Goal: Find specific fact: Find specific fact

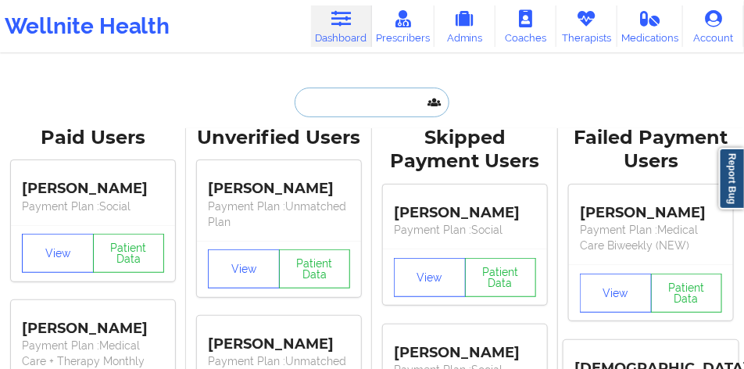
click at [392, 109] on input "text" at bounding box center [371, 102] width 155 height 30
paste input "[PERSON_NAME]"
type input "[PERSON_NAME]"
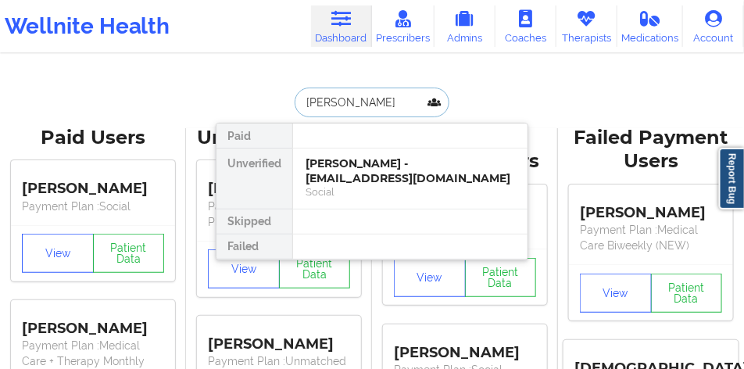
scroll to position [0, 10]
click at [398, 158] on div "[PERSON_NAME] - [EMAIL_ADDRESS][DOMAIN_NAME]" at bounding box center [409, 170] width 209 height 29
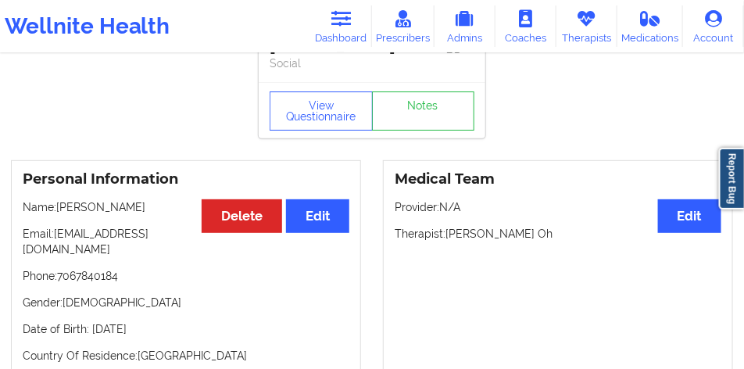
scroll to position [0, 0]
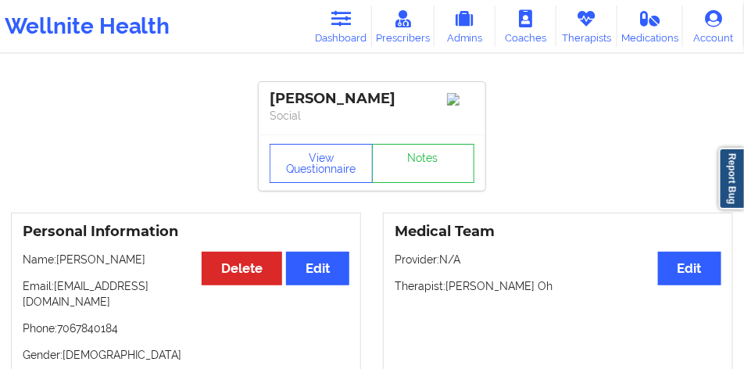
click at [287, 100] on div "[PERSON_NAME]" at bounding box center [371, 99] width 205 height 18
copy div "[PERSON_NAME]"
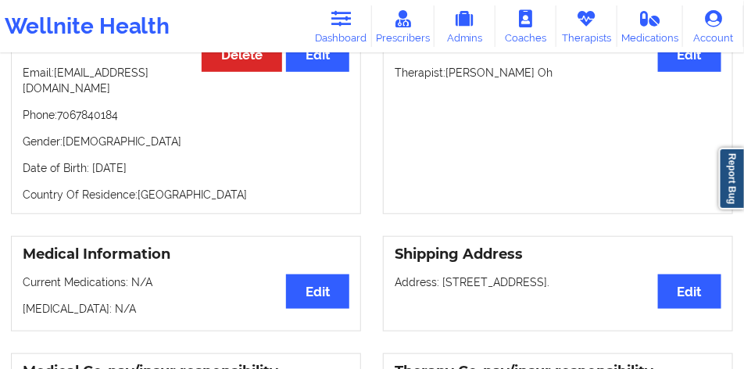
scroll to position [195, 0]
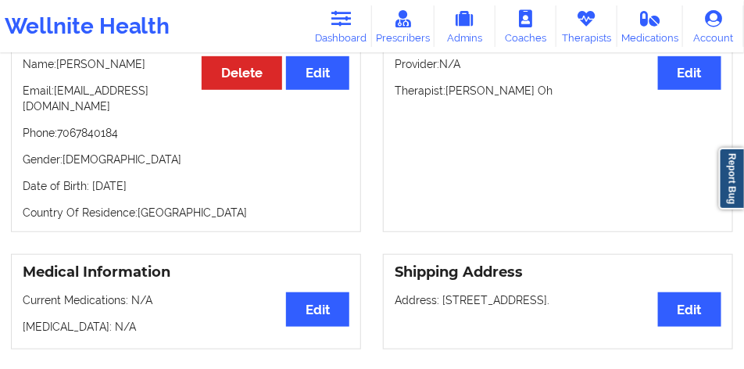
click at [141, 72] on p "Name: [PERSON_NAME]" at bounding box center [186, 64] width 327 height 16
copy p "[PERSON_NAME]"
click at [180, 72] on p "Name: [PERSON_NAME]" at bounding box center [186, 64] width 327 height 16
click at [179, 72] on p "Name: [PERSON_NAME]" at bounding box center [186, 64] width 327 height 16
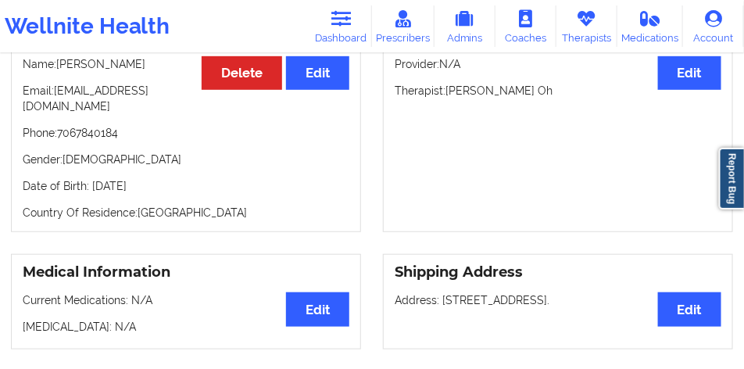
copy p "WHITE"
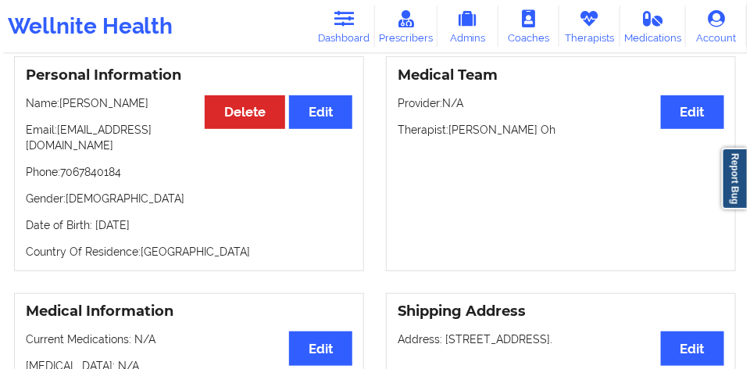
scroll to position [0, 0]
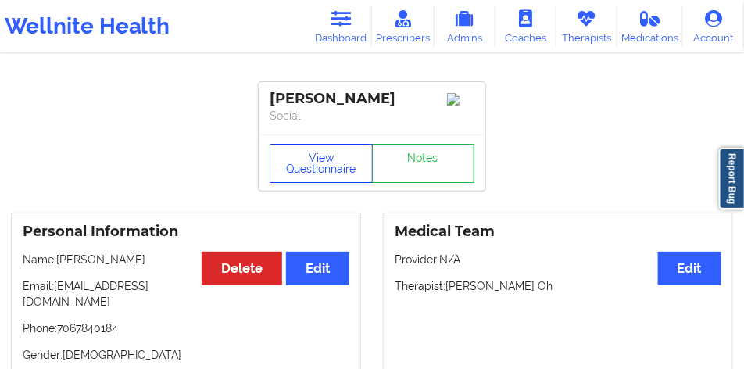
click at [302, 173] on button "View Questionnaire" at bounding box center [320, 163] width 103 height 39
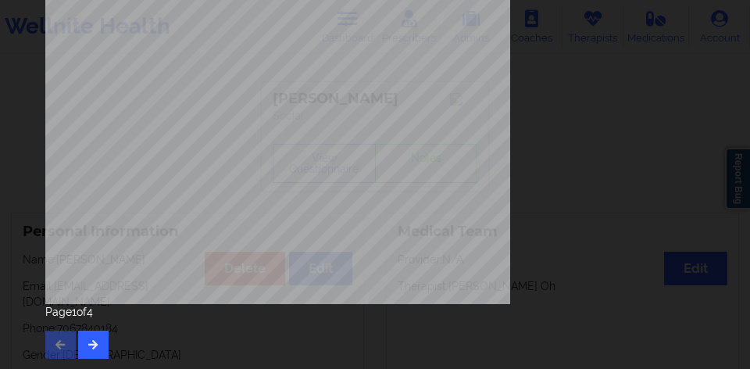
scroll to position [376, 0]
click at [95, 329] on div "Page 1 of 4" at bounding box center [375, 331] width 660 height 55
click at [95, 334] on button "button" at bounding box center [93, 344] width 30 height 28
click at [101, 331] on button "button" at bounding box center [93, 344] width 30 height 28
click at [98, 338] on button "button" at bounding box center [93, 344] width 30 height 28
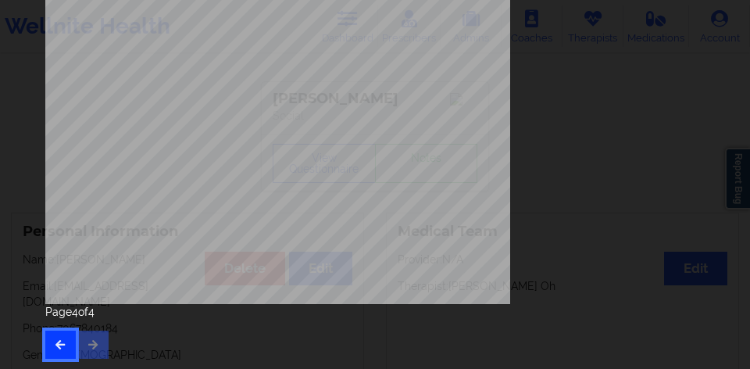
click at [58, 335] on button "button" at bounding box center [60, 344] width 30 height 28
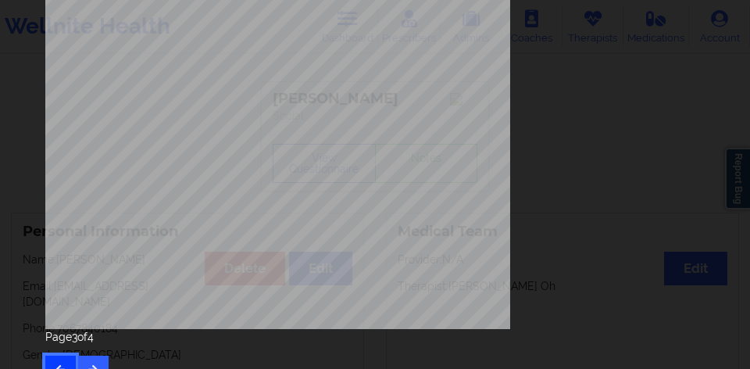
scroll to position [352, 0]
click at [87, 362] on button "button" at bounding box center [93, 369] width 30 height 28
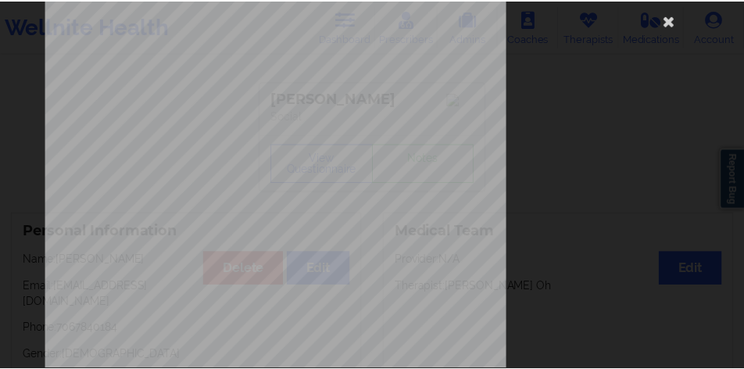
scroll to position [0, 0]
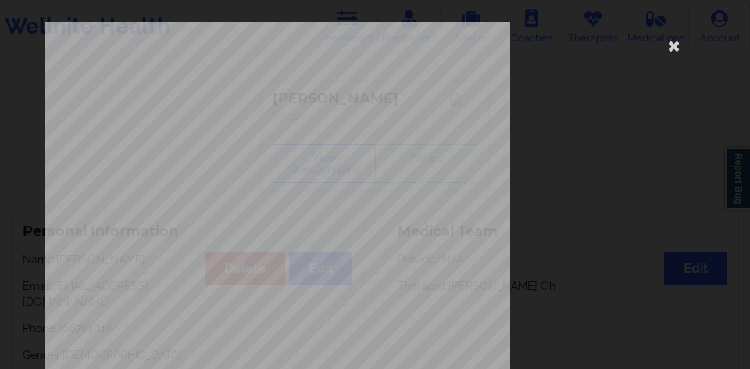
click at [628, 173] on div "Insurance Company Identity number by patient Optum Health Behavioral Solution I…" at bounding box center [375, 351] width 660 height 658
click at [669, 49] on icon at bounding box center [673, 45] width 25 height 25
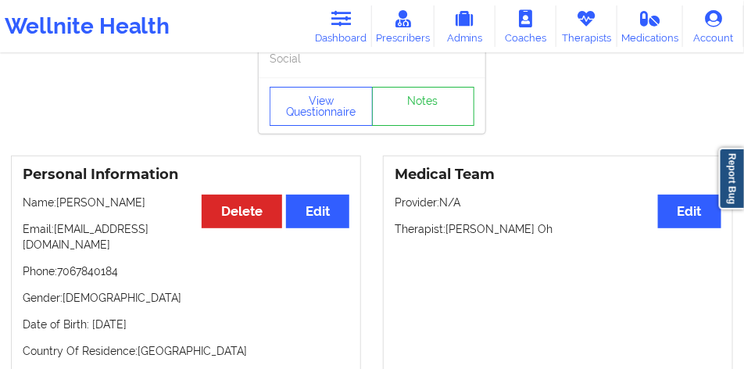
scroll to position [52, 0]
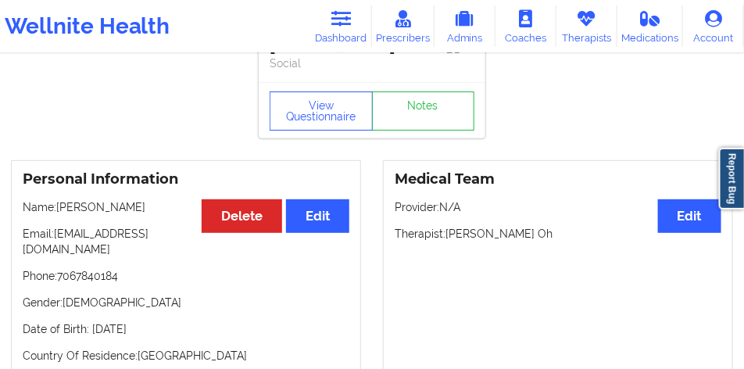
click at [130, 215] on p "Name: [PERSON_NAME]" at bounding box center [186, 207] width 327 height 16
drag, startPoint x: 130, startPoint y: 230, endPoint x: 95, endPoint y: 228, distance: 35.2
click at [95, 215] on p "Name: [PERSON_NAME]" at bounding box center [186, 207] width 327 height 16
click at [88, 215] on p "Name: [PERSON_NAME]" at bounding box center [186, 207] width 327 height 16
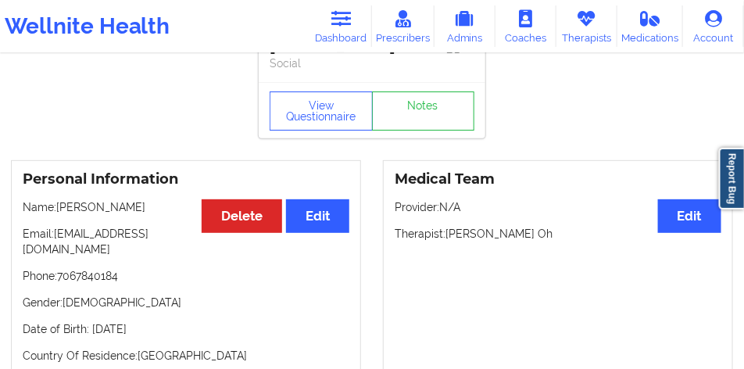
click at [129, 215] on p "Name: [PERSON_NAME]" at bounding box center [186, 207] width 327 height 16
click at [162, 215] on p "Name: [PERSON_NAME]" at bounding box center [186, 207] width 327 height 16
copy p "[PERSON_NAME]"
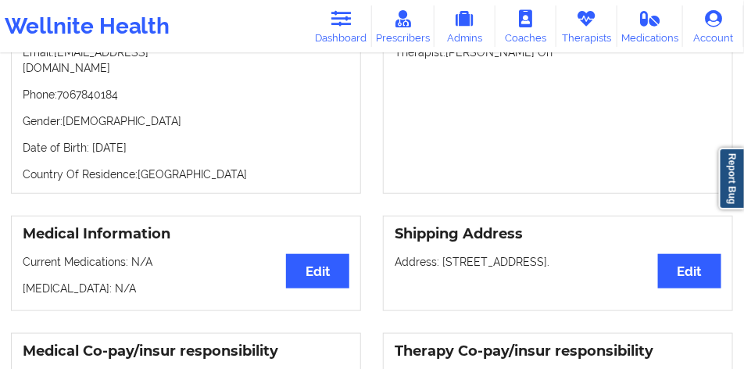
scroll to position [248, 0]
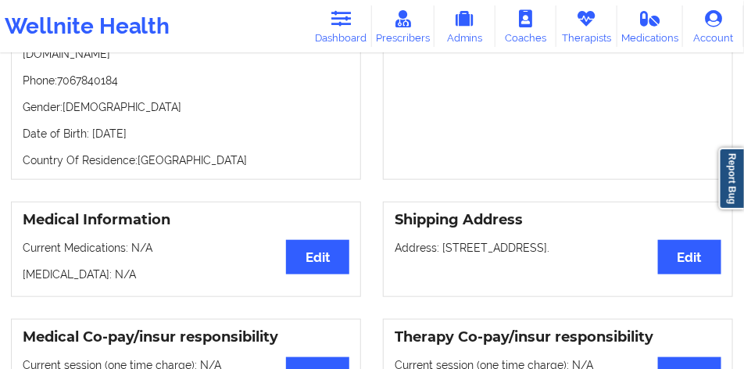
click at [454, 250] on p "Address: [STREET_ADDRESS]." at bounding box center [557, 248] width 327 height 16
drag, startPoint x: 453, startPoint y: 249, endPoint x: 514, endPoint y: 276, distance: 66.5
click at [514, 276] on div "Shipping Address Edit Address: [STREET_ADDRESS]." at bounding box center [558, 249] width 350 height 95
copy p "[STREET_ADDRESS]."
